Goal: Information Seeking & Learning: Find specific page/section

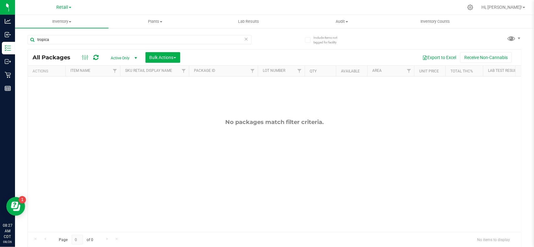
click at [244, 39] on icon at bounding box center [246, 39] width 4 height 8
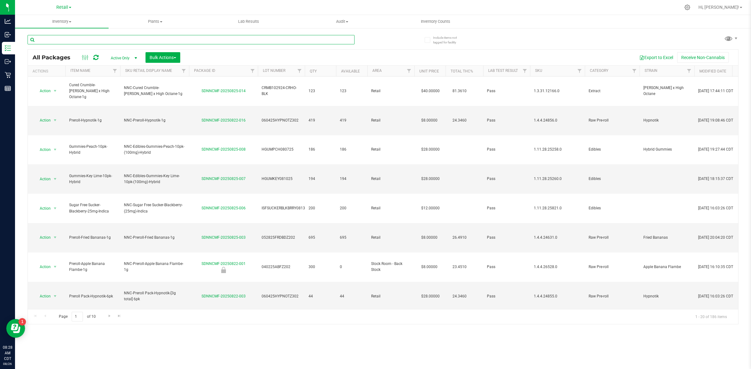
click at [234, 39] on input "text" at bounding box center [191, 39] width 327 height 9
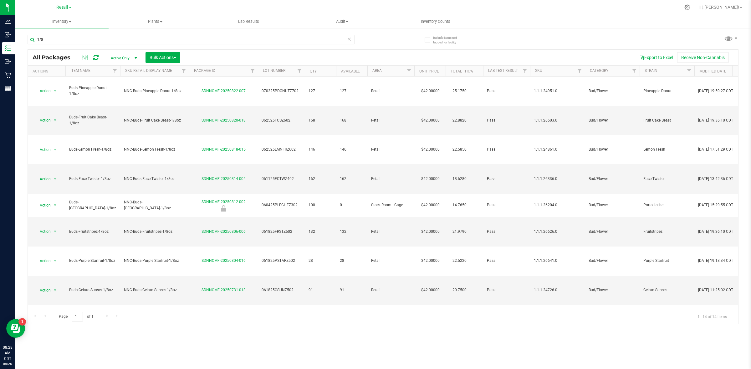
click at [73, 73] on th "Item Name" at bounding box center [92, 71] width 55 height 11
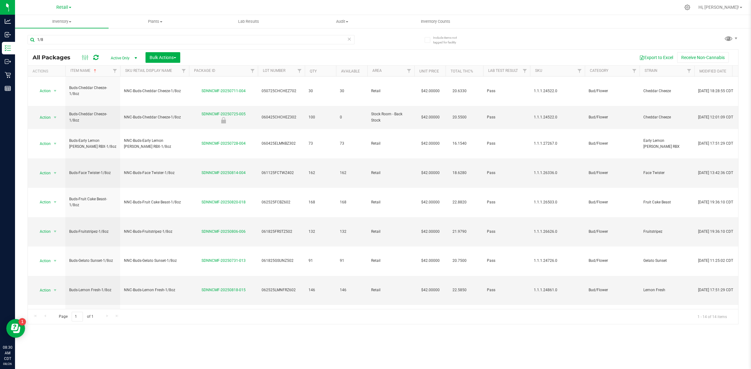
click at [157, 45] on div "1/8" at bounding box center [191, 42] width 327 height 14
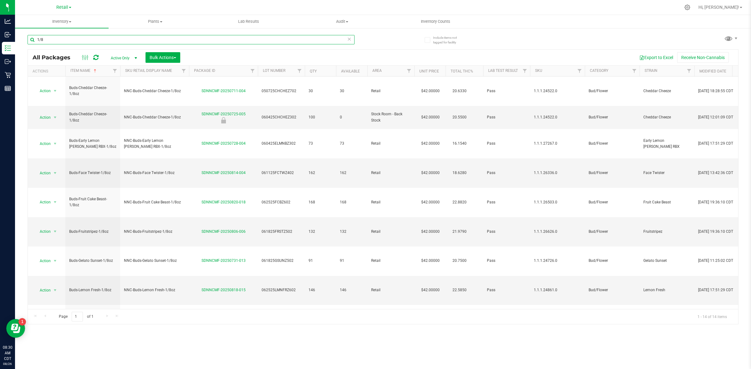
click at [156, 38] on input "1/8" at bounding box center [191, 39] width 327 height 9
type input "1"
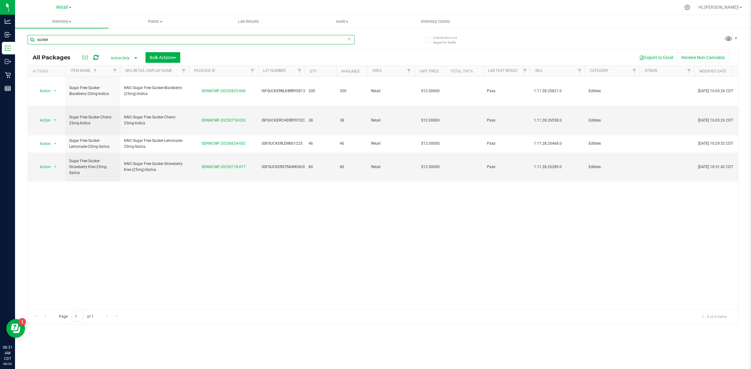
click at [103, 41] on input "sucker" at bounding box center [191, 39] width 327 height 9
type input "s"
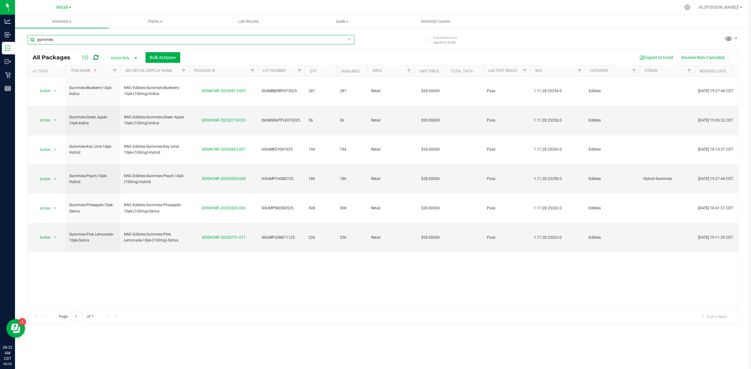
click at [82, 37] on input "gummies" at bounding box center [191, 39] width 327 height 9
type input "g"
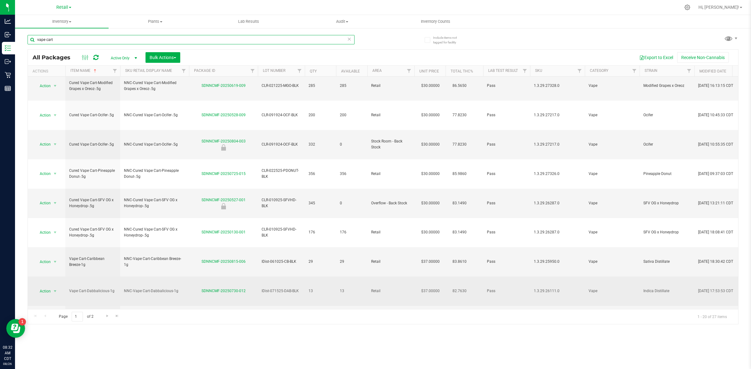
scroll to position [102, 0]
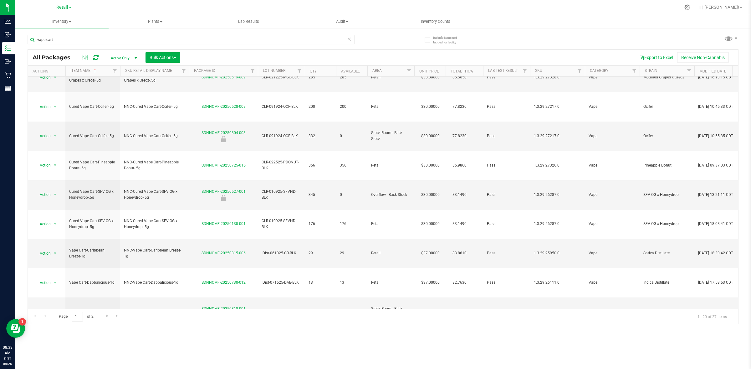
click at [534, 191] on div "Include items not tagged for facility vape cart All Packages Active Only Active…" at bounding box center [383, 123] width 736 height 191
click at [106, 247] on span "Go to the next page" at bounding box center [107, 316] width 5 height 5
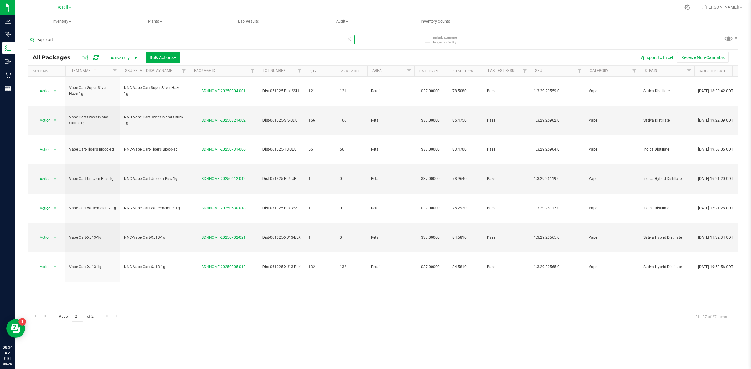
click at [107, 38] on input "vape cart" at bounding box center [191, 39] width 327 height 9
type input "v"
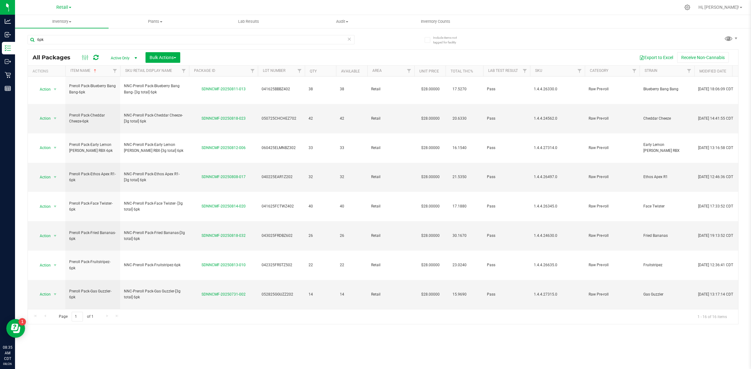
scroll to position [49, 0]
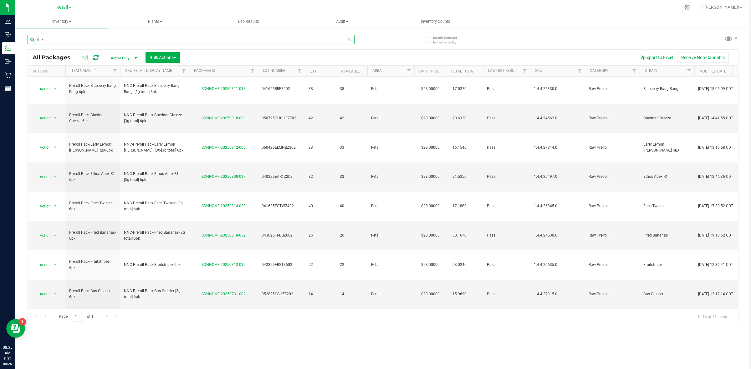
click at [39, 39] on input "6pk" at bounding box center [191, 39] width 327 height 9
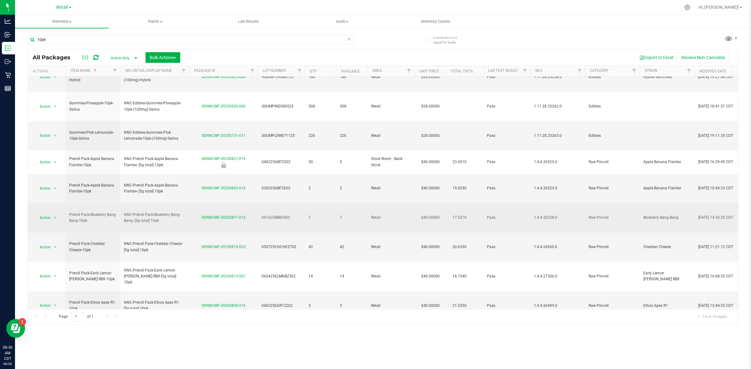
scroll to position [104, 0]
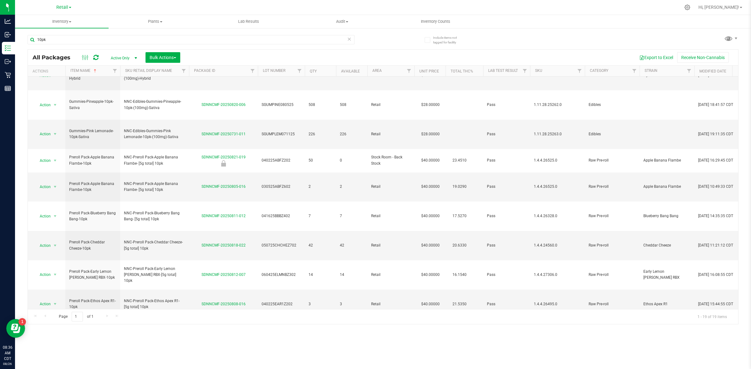
click at [534, 218] on div "Include items not tagged for facility 10pk All Packages Active Only Active Only…" at bounding box center [383, 123] width 736 height 191
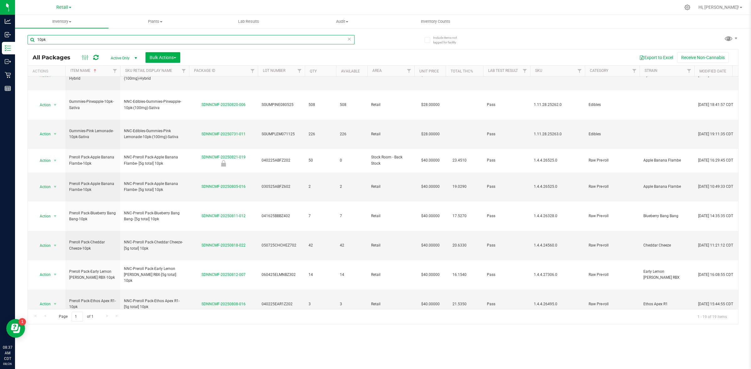
click at [41, 39] on input "10pk" at bounding box center [191, 39] width 327 height 9
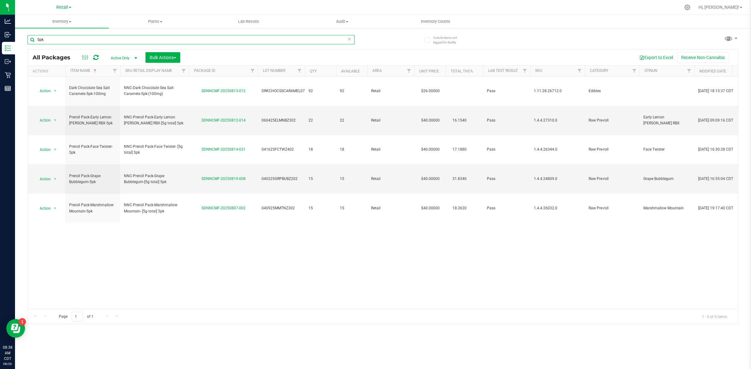
click at [116, 41] on input "5pk" at bounding box center [191, 39] width 327 height 9
type input "5"
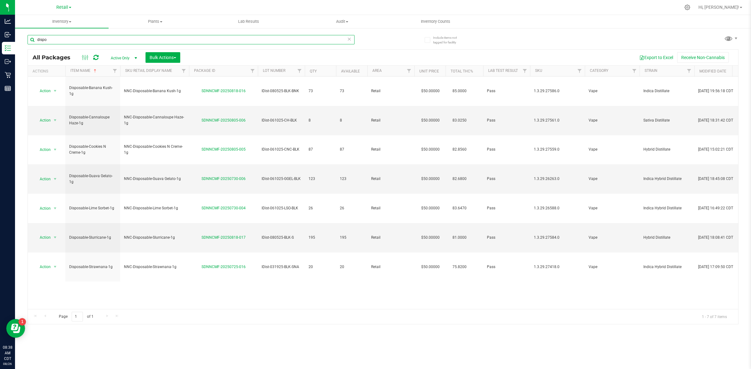
type input "dispo"
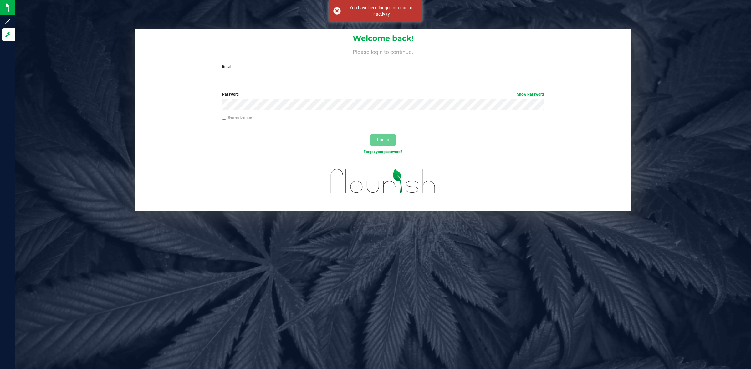
type input "[EMAIL_ADDRESS][PERSON_NAME][DOMAIN_NAME]"
